Goal: Task Accomplishment & Management: Manage account settings

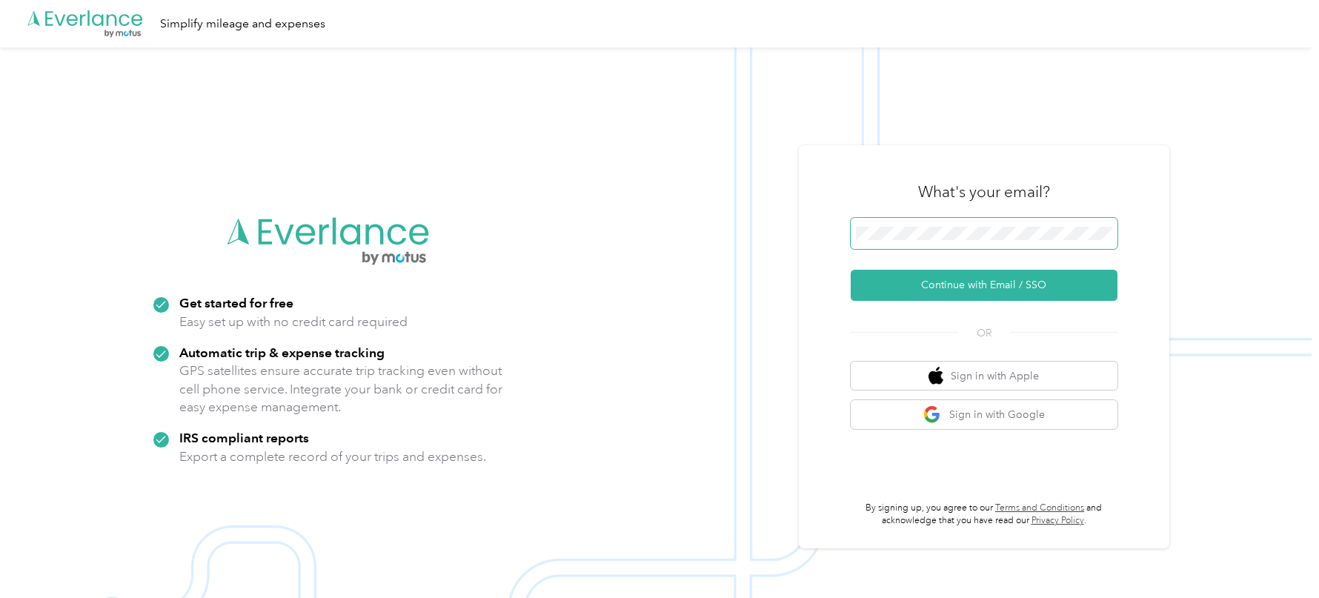
click at [851, 270] on button "Continue with Email / SSO" at bounding box center [984, 285] width 267 height 31
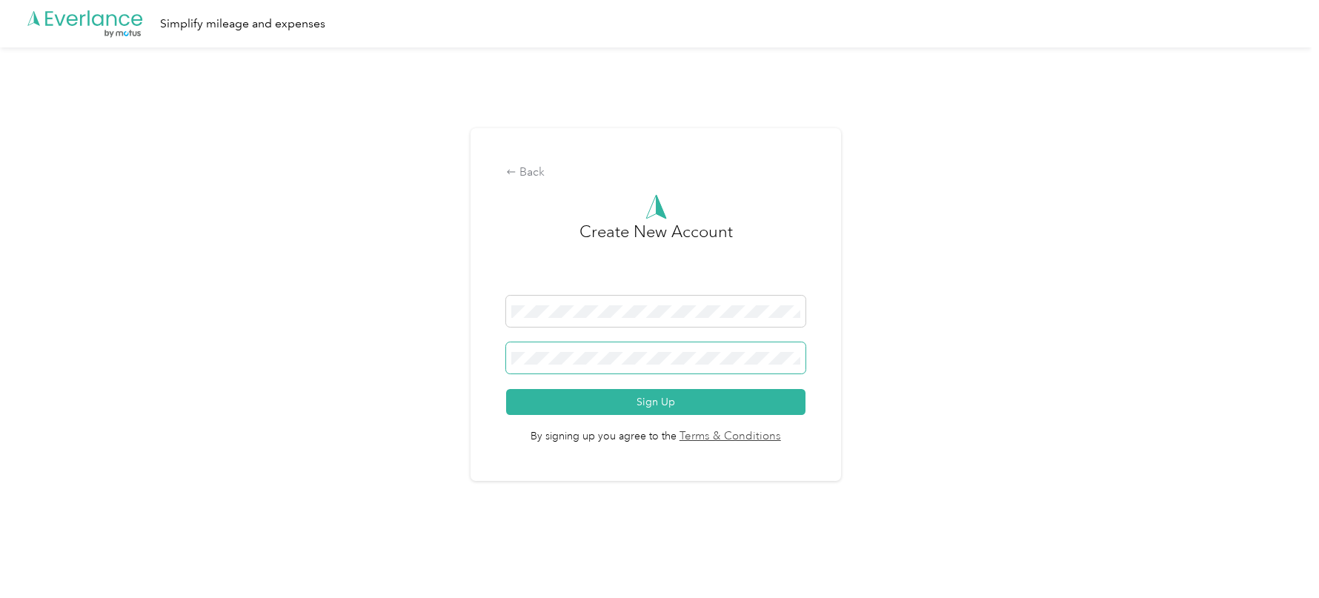
click at [506, 389] on button "Sign Up" at bounding box center [655, 402] width 299 height 26
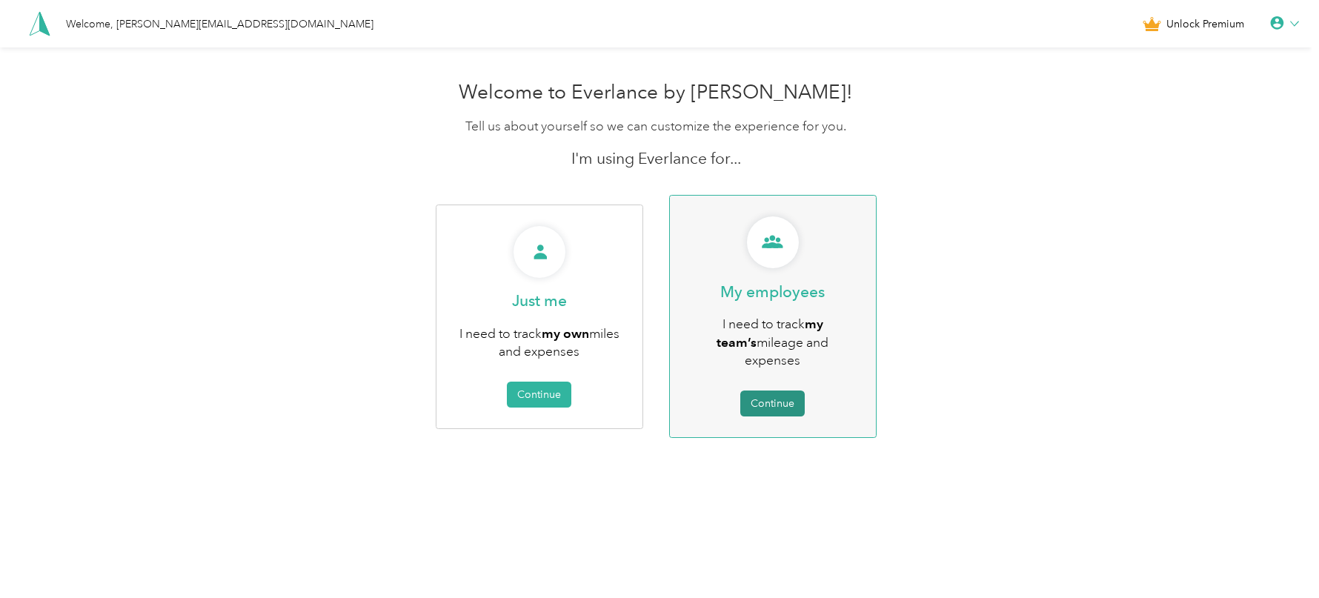
click at [789, 391] on button "Continue" at bounding box center [772, 404] width 64 height 26
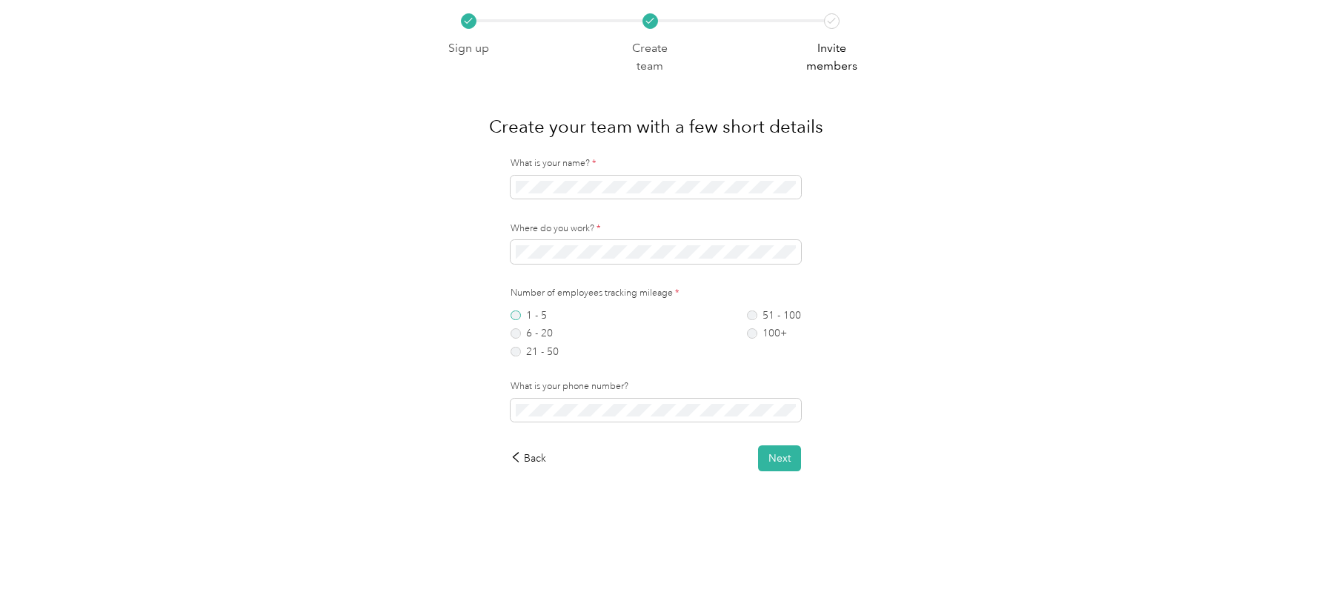
click at [520, 310] on label "1 - 5" at bounding box center [535, 315] width 48 height 10
click at [543, 336] on label "6 - 20" at bounding box center [535, 333] width 48 height 10
click at [776, 462] on button "Next" at bounding box center [779, 458] width 43 height 26
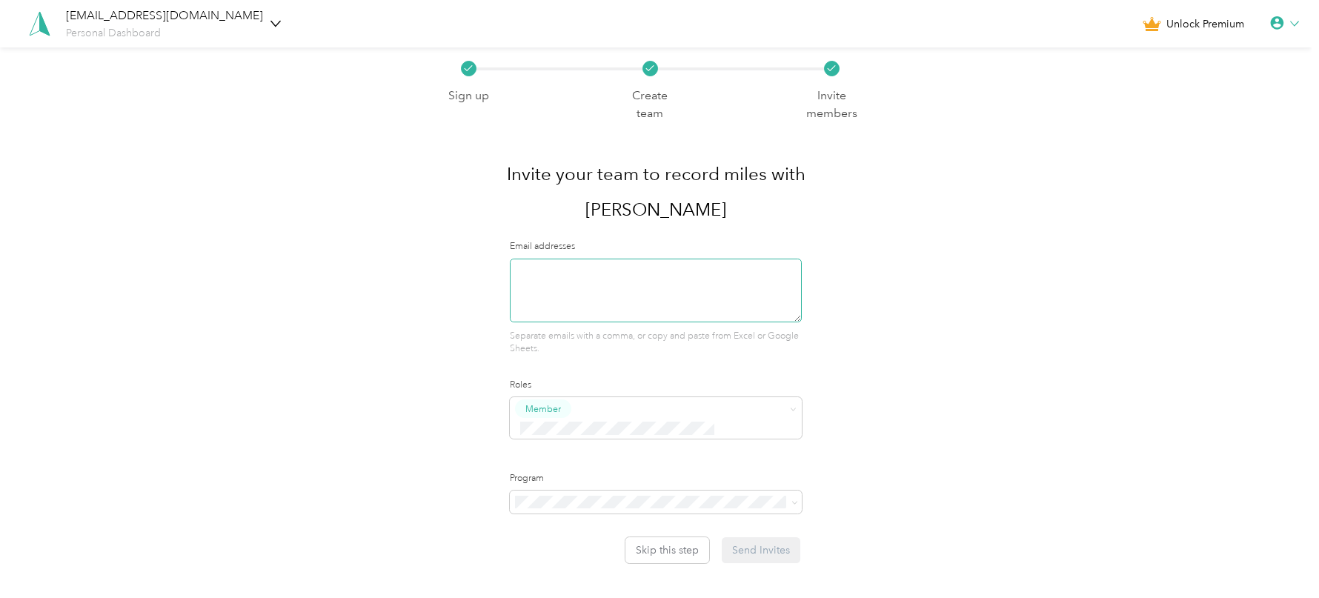
click at [602, 259] on textarea at bounding box center [655, 291] width 291 height 64
type textarea "[EMAIL_ADDRESS][DOMAIN_NAME]"
click at [633, 397] on div "Member" at bounding box center [655, 423] width 291 height 52
click at [580, 511] on span "Super Admin" at bounding box center [561, 514] width 55 height 13
click at [568, 568] on span "No program" at bounding box center [552, 569] width 59 height 13
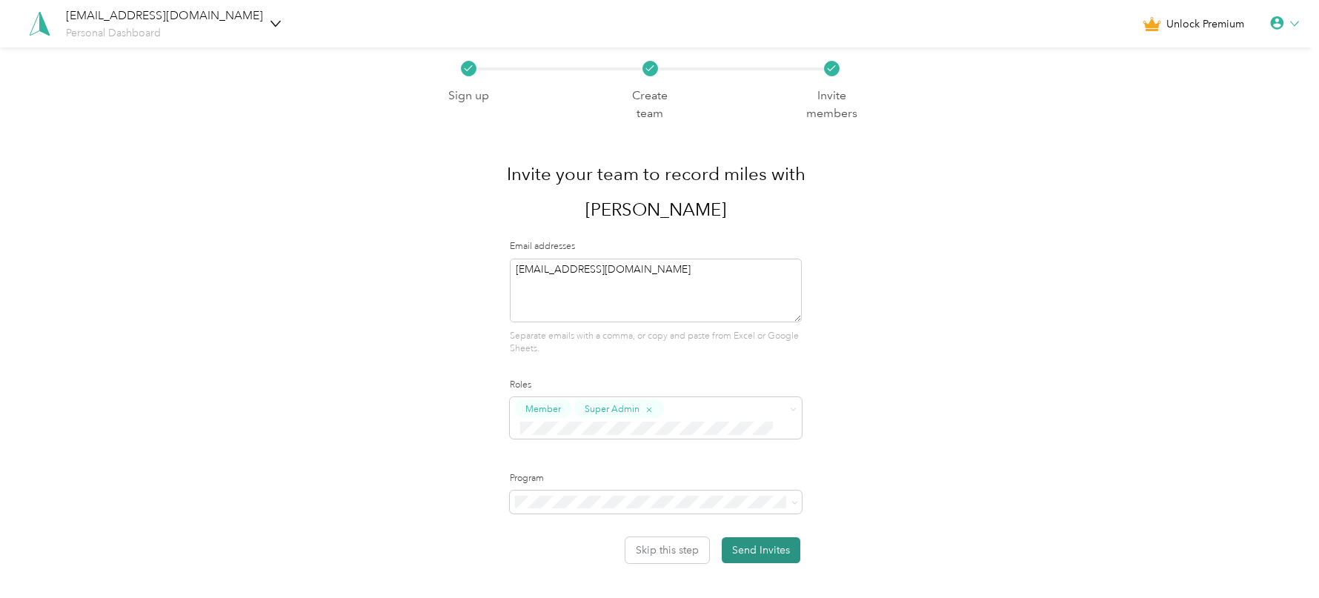
click at [774, 537] on button "Send Invites" at bounding box center [761, 550] width 79 height 26
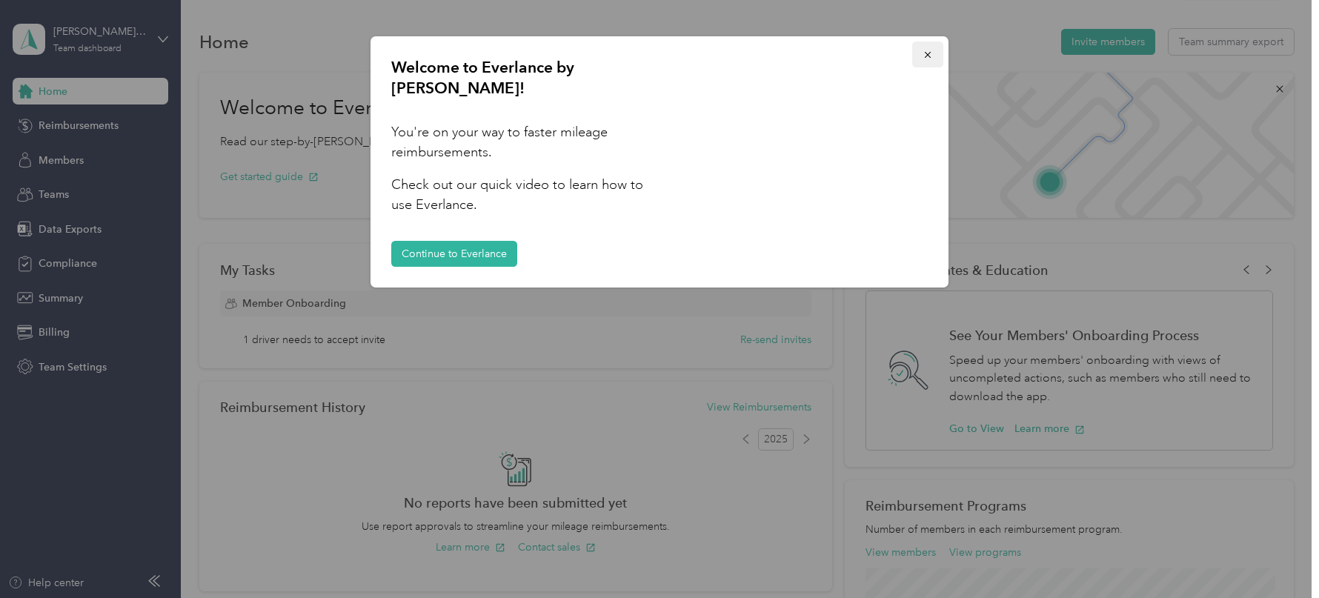
click at [928, 59] on icon "button" at bounding box center [928, 55] width 10 height 10
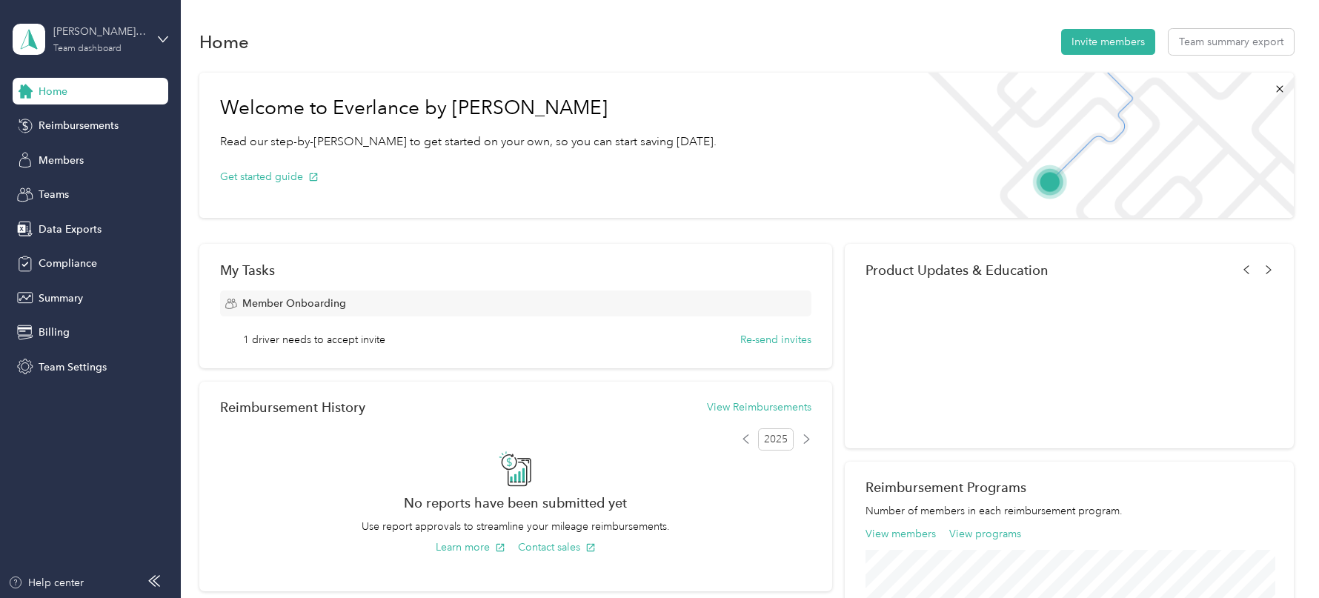
click at [96, 39] on div "[PERSON_NAME] and Co LLC" at bounding box center [99, 32] width 93 height 16
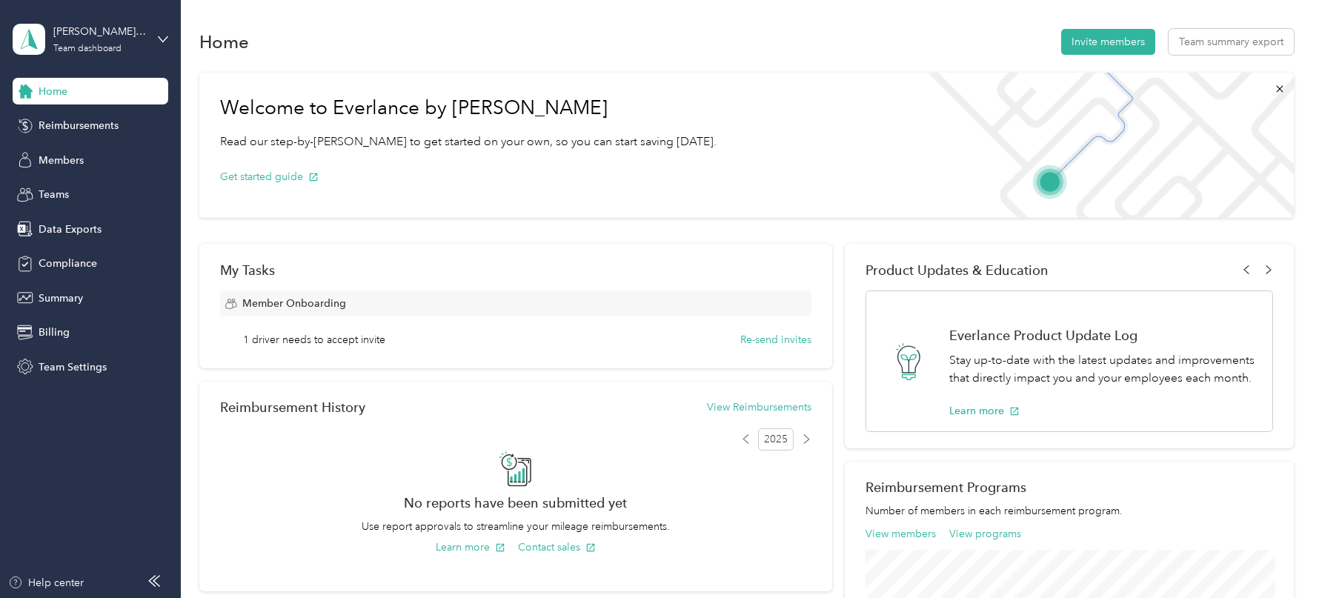
click at [105, 198] on div "Log out" at bounding box center [168, 186] width 291 height 26
